Goal: Transaction & Acquisition: Book appointment/travel/reservation

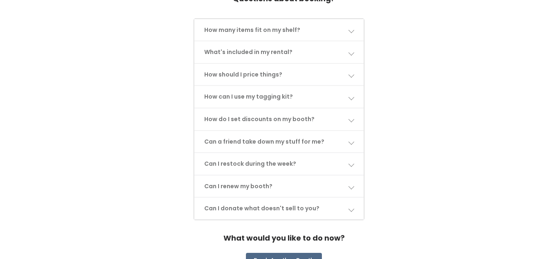
scroll to position [443, 0]
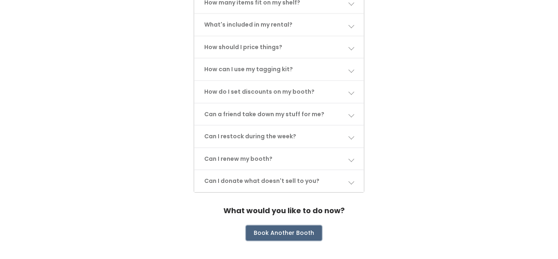
click at [294, 225] on button "Book Another Booth" at bounding box center [284, 233] width 76 height 16
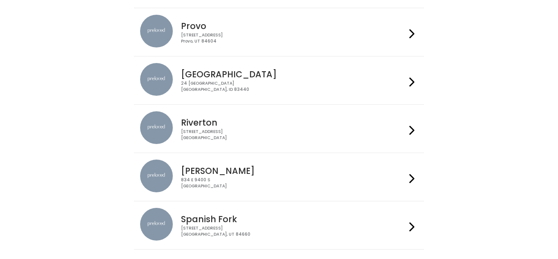
scroll to position [312, 0]
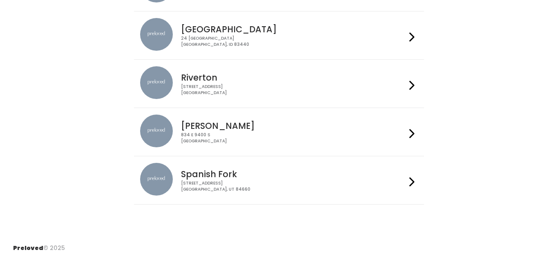
click at [413, 179] on icon at bounding box center [411, 182] width 5 height 12
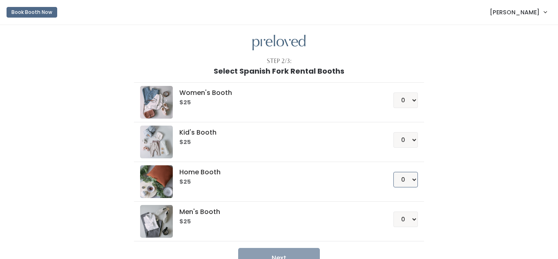
click at [415, 180] on select "0 1 2 3 4" at bounding box center [405, 180] width 25 height 16
select select "1"
click at [395, 172] on select "0 1 2 3 4" at bounding box center [405, 180] width 25 height 16
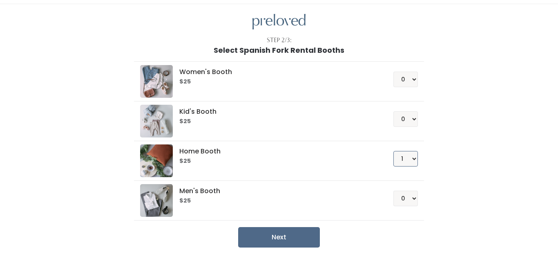
scroll to position [51, 0]
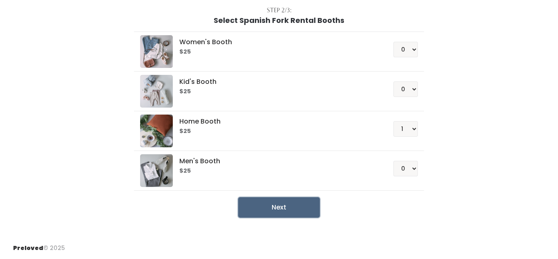
click at [297, 207] on button "Next" at bounding box center [279, 207] width 82 height 20
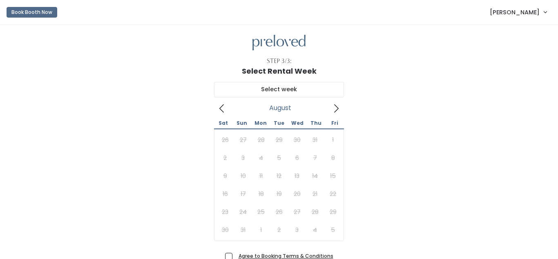
click at [339, 111] on icon at bounding box center [336, 108] width 9 height 9
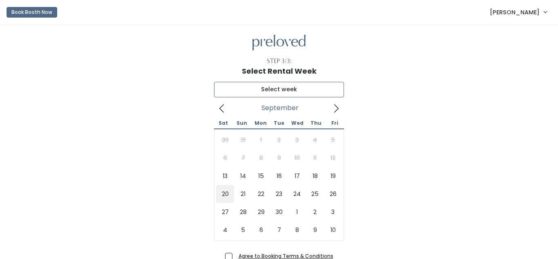
type input "September 20 to September 26"
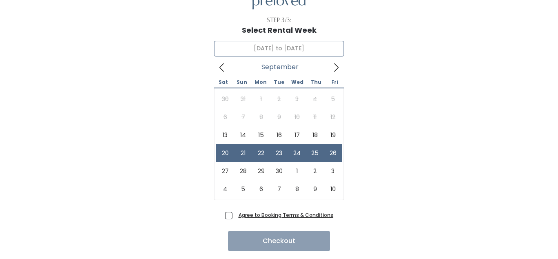
scroll to position [65, 0]
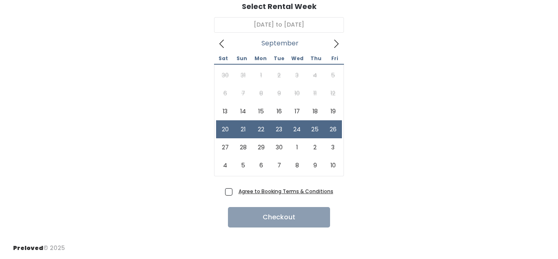
click at [235, 194] on span "Agree to Booking Terms & Conditions" at bounding box center [284, 191] width 98 height 8
click at [235, 192] on input "Agree to Booking Terms & Conditions" at bounding box center [237, 189] width 5 height 5
checkbox input "true"
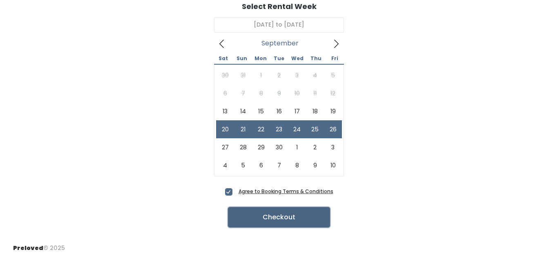
click at [298, 217] on button "Checkout" at bounding box center [279, 217] width 102 height 20
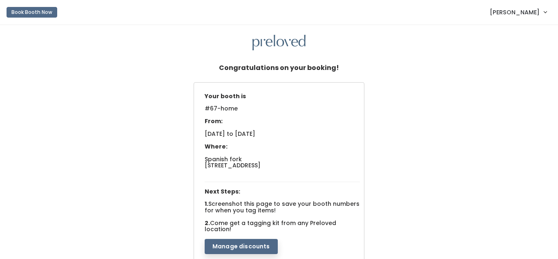
click at [256, 241] on button "Manage discounts" at bounding box center [241, 247] width 73 height 16
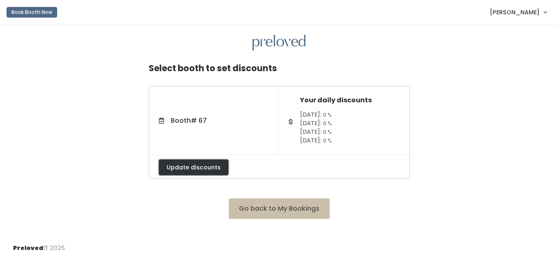
click at [215, 168] on button "Update discounts" at bounding box center [193, 167] width 69 height 16
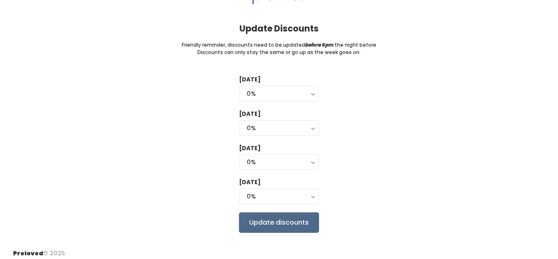
scroll to position [51, 0]
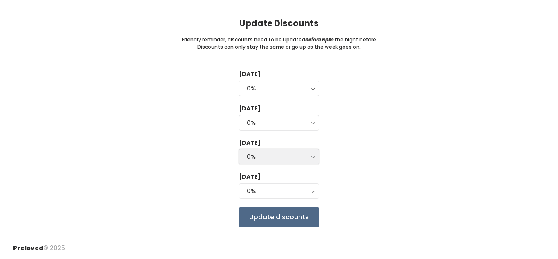
click at [313, 159] on button "0%" at bounding box center [279, 157] width 80 height 16
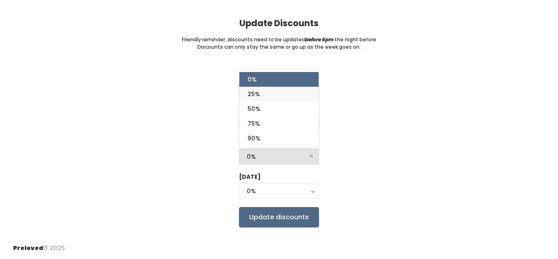
click at [279, 92] on link "25%" at bounding box center [278, 94] width 79 height 15
select select "25%"
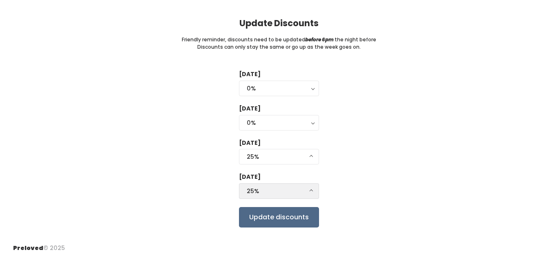
click at [310, 191] on button "25%" at bounding box center [279, 191] width 80 height 16
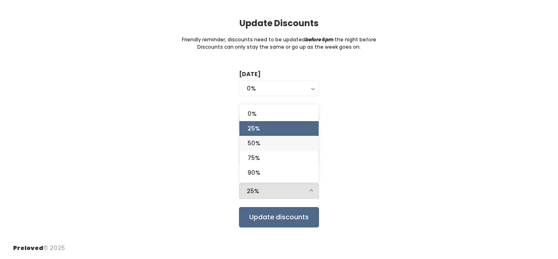
click at [280, 144] on link "50%" at bounding box center [278, 143] width 79 height 15
select select "50%"
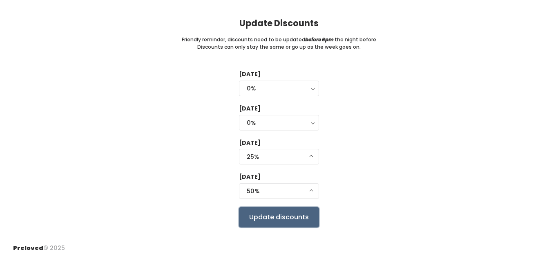
click at [294, 219] on input "Update discounts" at bounding box center [279, 217] width 80 height 20
